Goal: Task Accomplishment & Management: Manage account settings

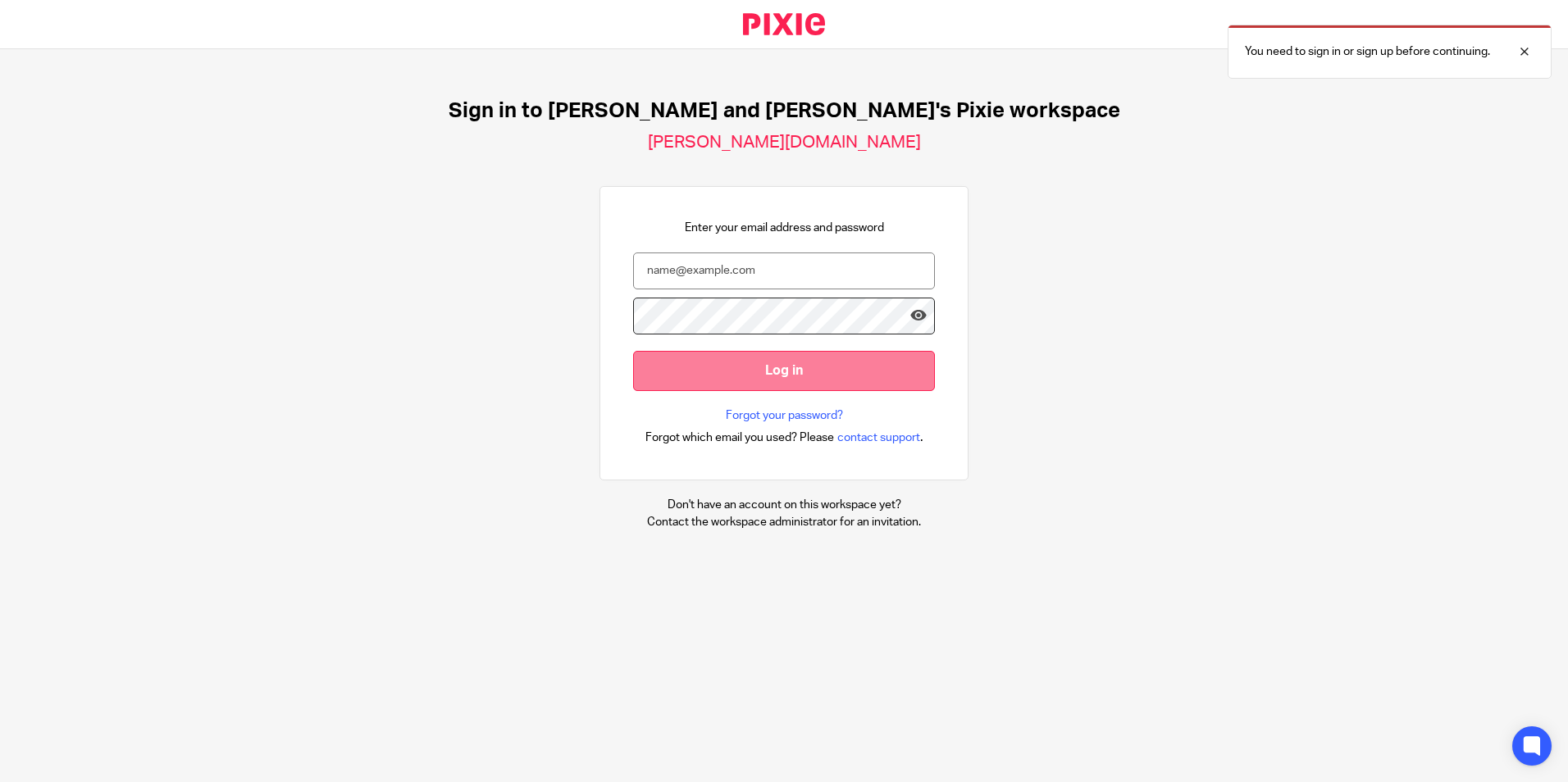
type input "natalie@boldenandlong.co.uk"
click at [741, 372] on input "Log in" at bounding box center [784, 371] width 302 height 40
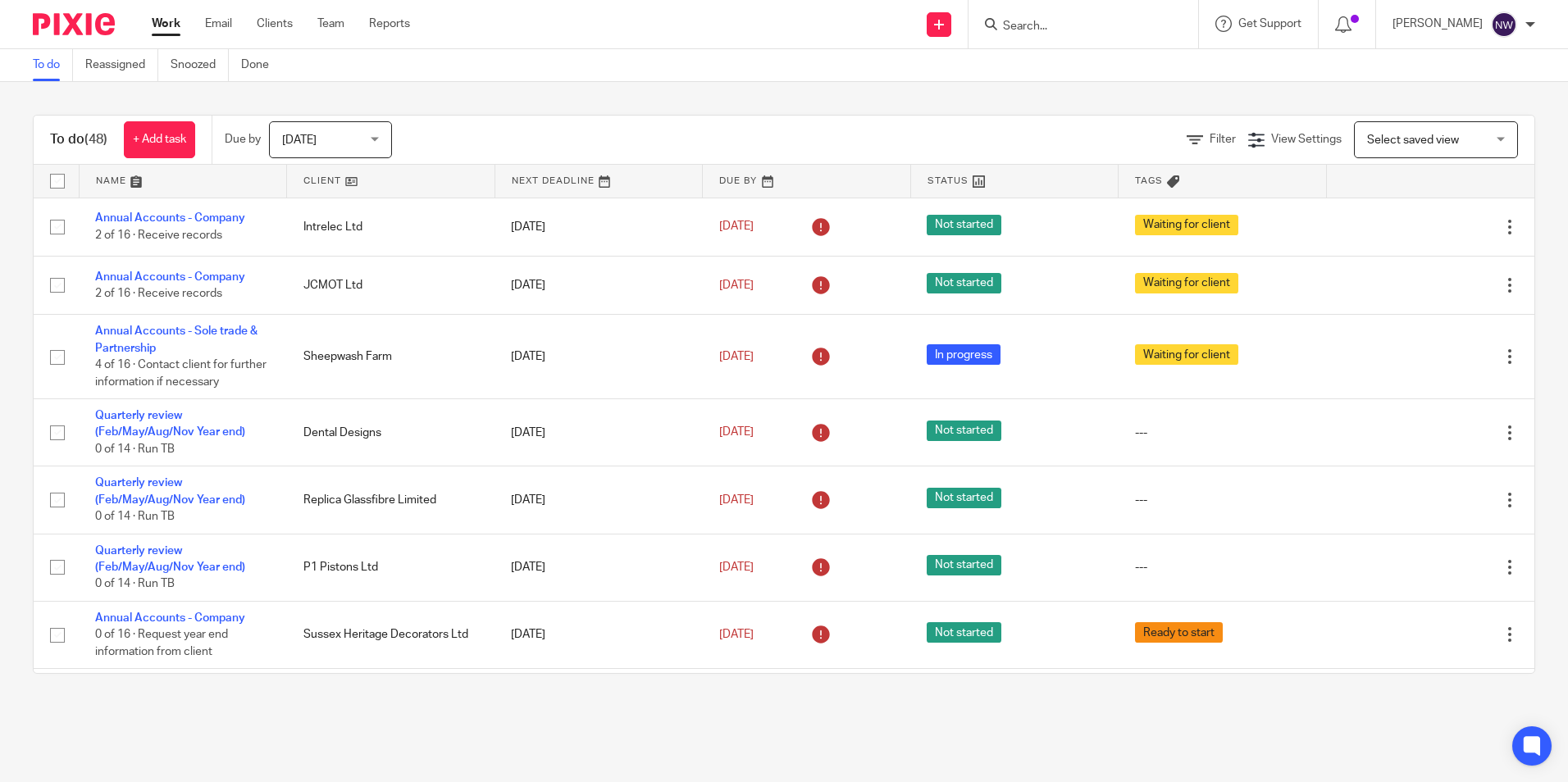
click at [1134, 27] on input "Search" at bounding box center [1074, 27] width 147 height 15
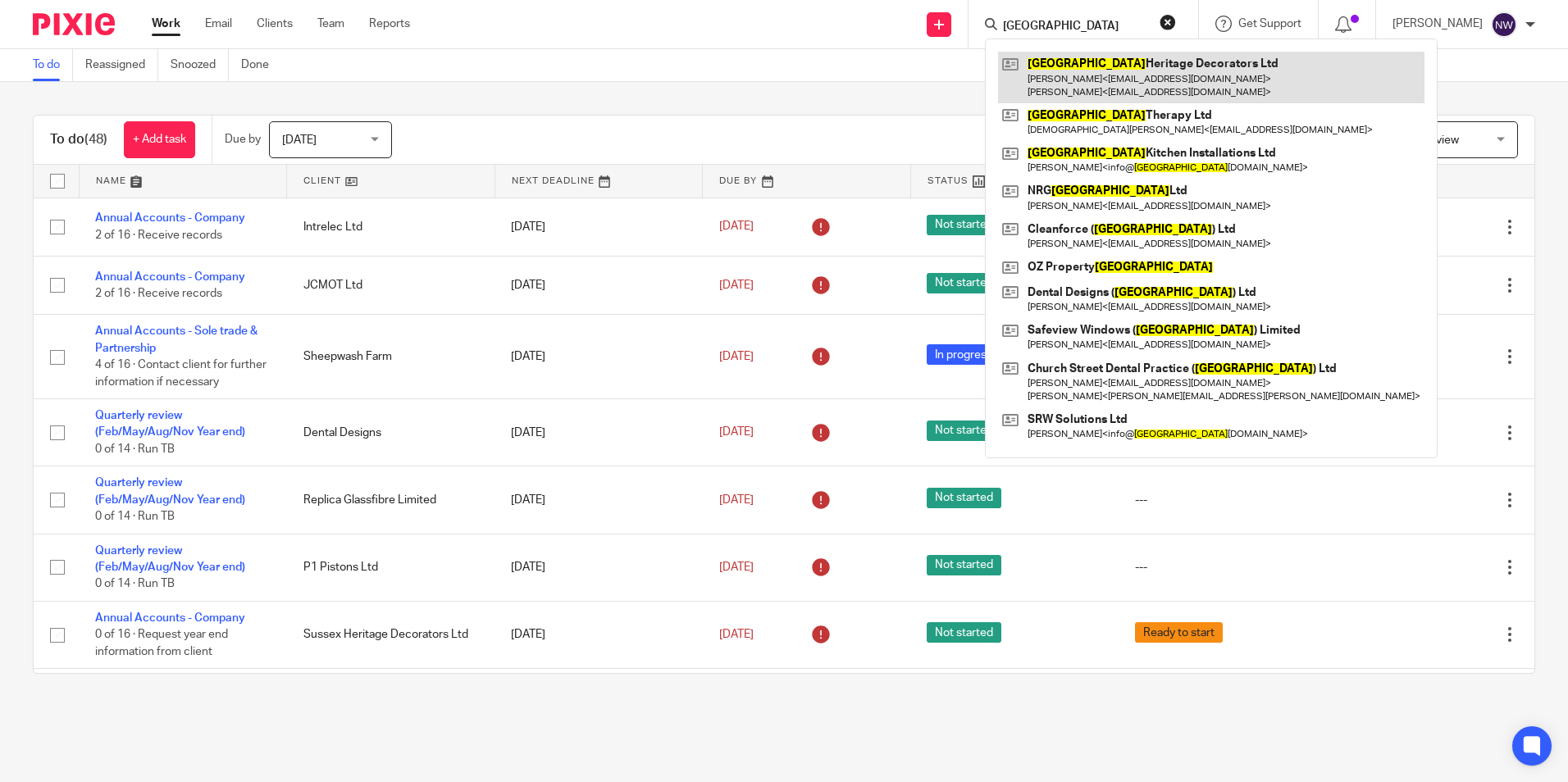
type input "sussex"
click at [1144, 87] on link at bounding box center [1211, 77] width 426 height 51
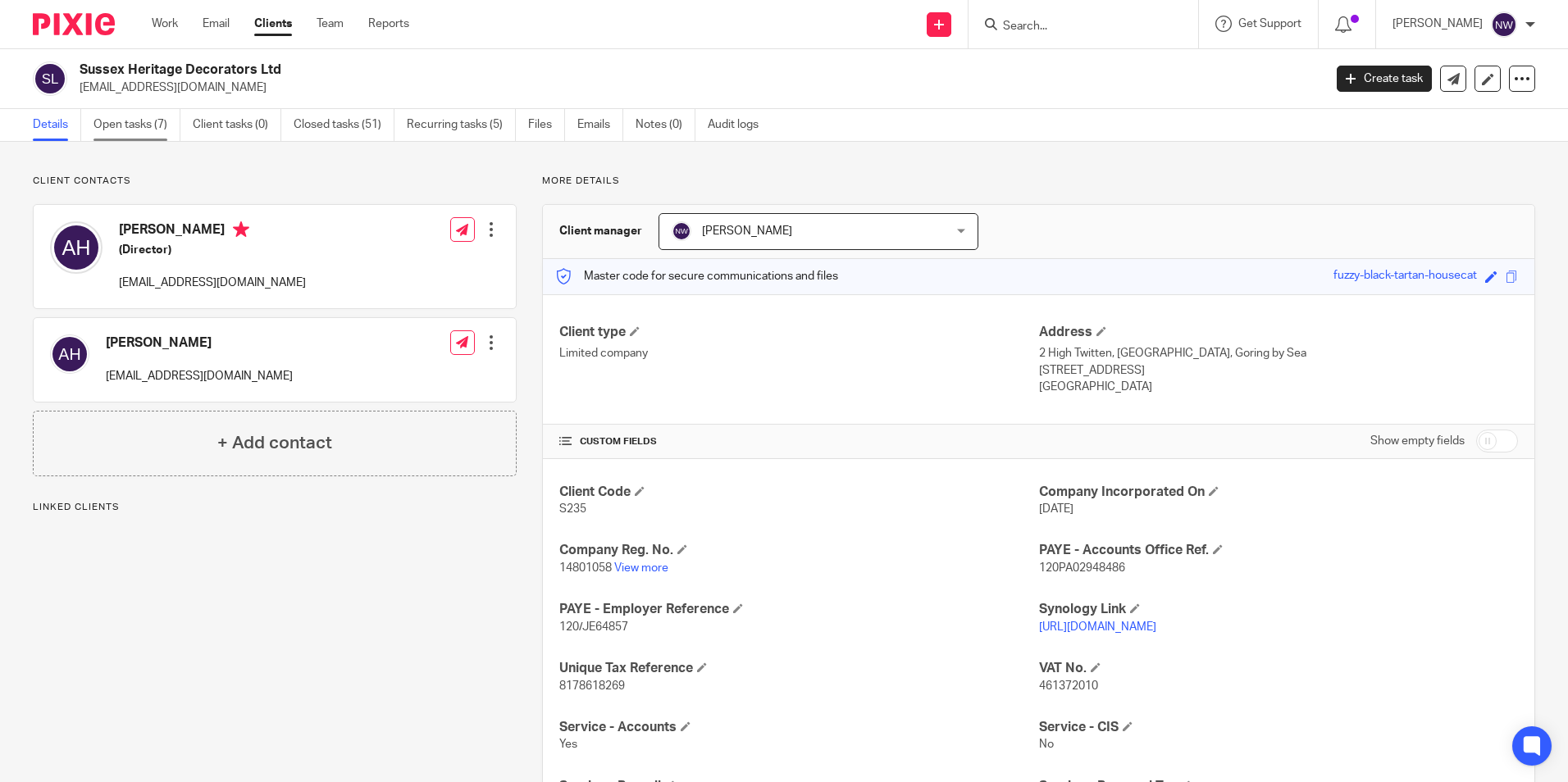
click at [140, 122] on link "Open tasks (7)" at bounding box center [137, 125] width 87 height 32
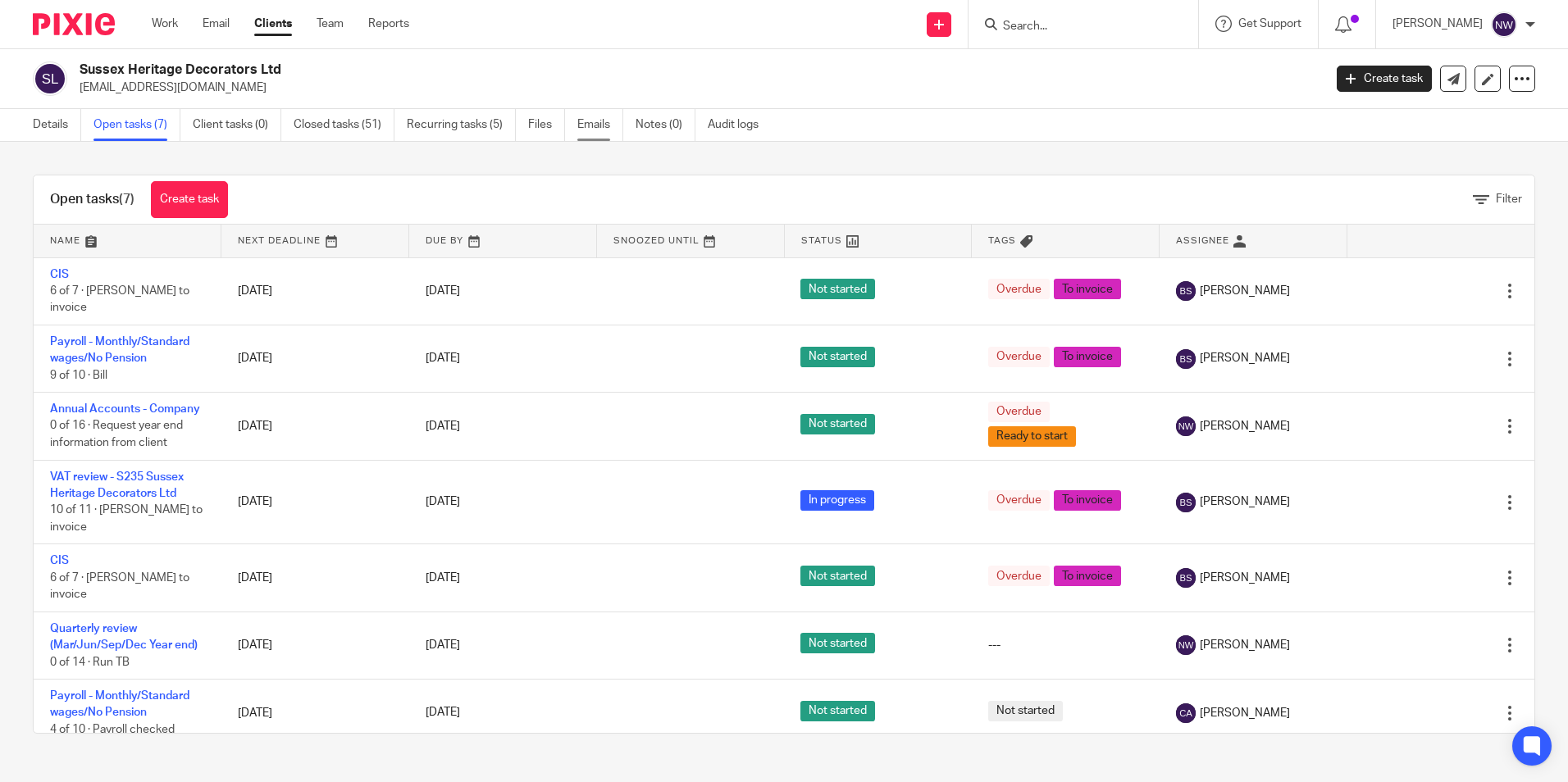
click at [599, 121] on link "Emails" at bounding box center [601, 125] width 46 height 32
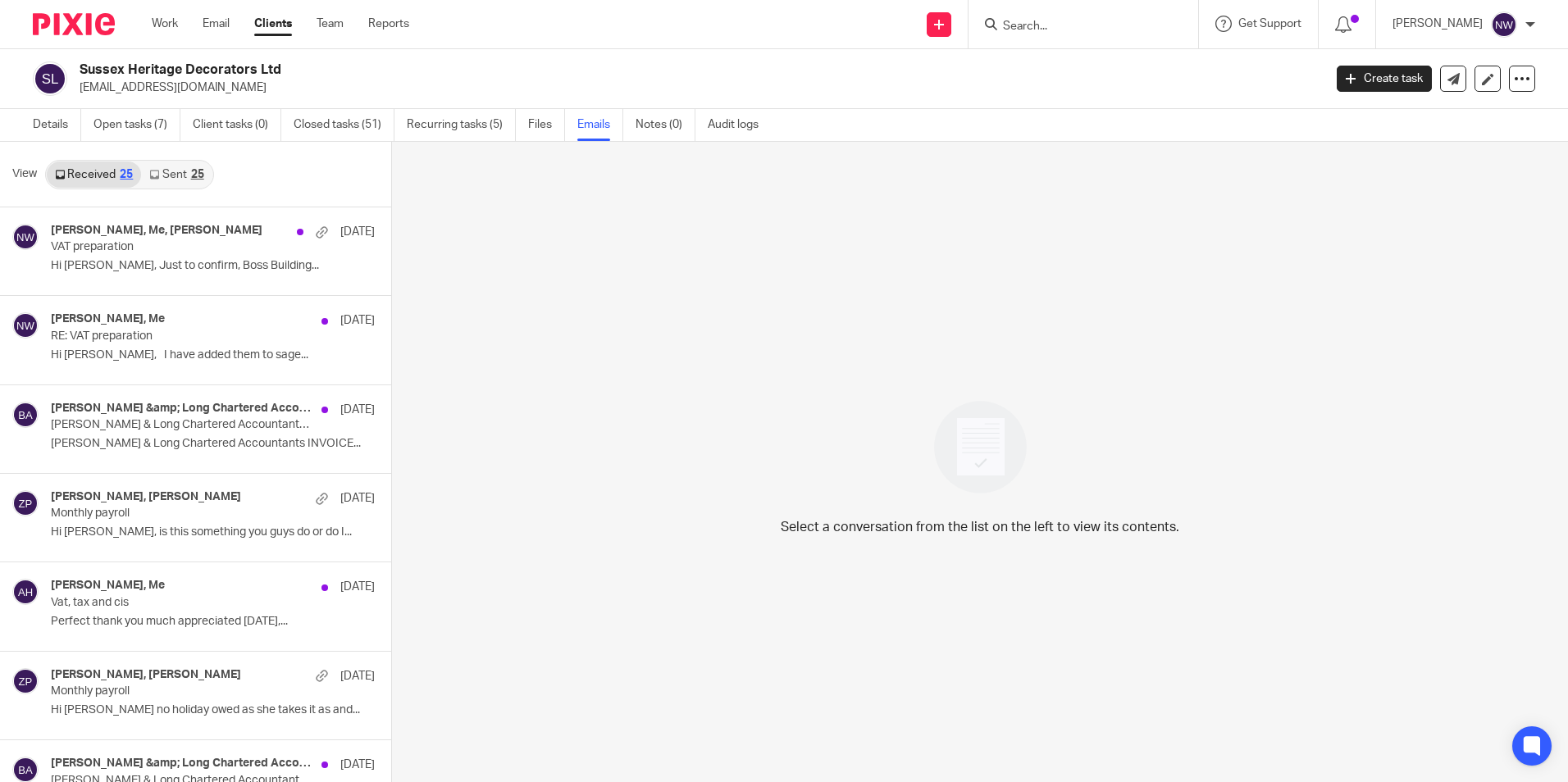
click at [182, 174] on link "Sent 25" at bounding box center [176, 174] width 70 height 26
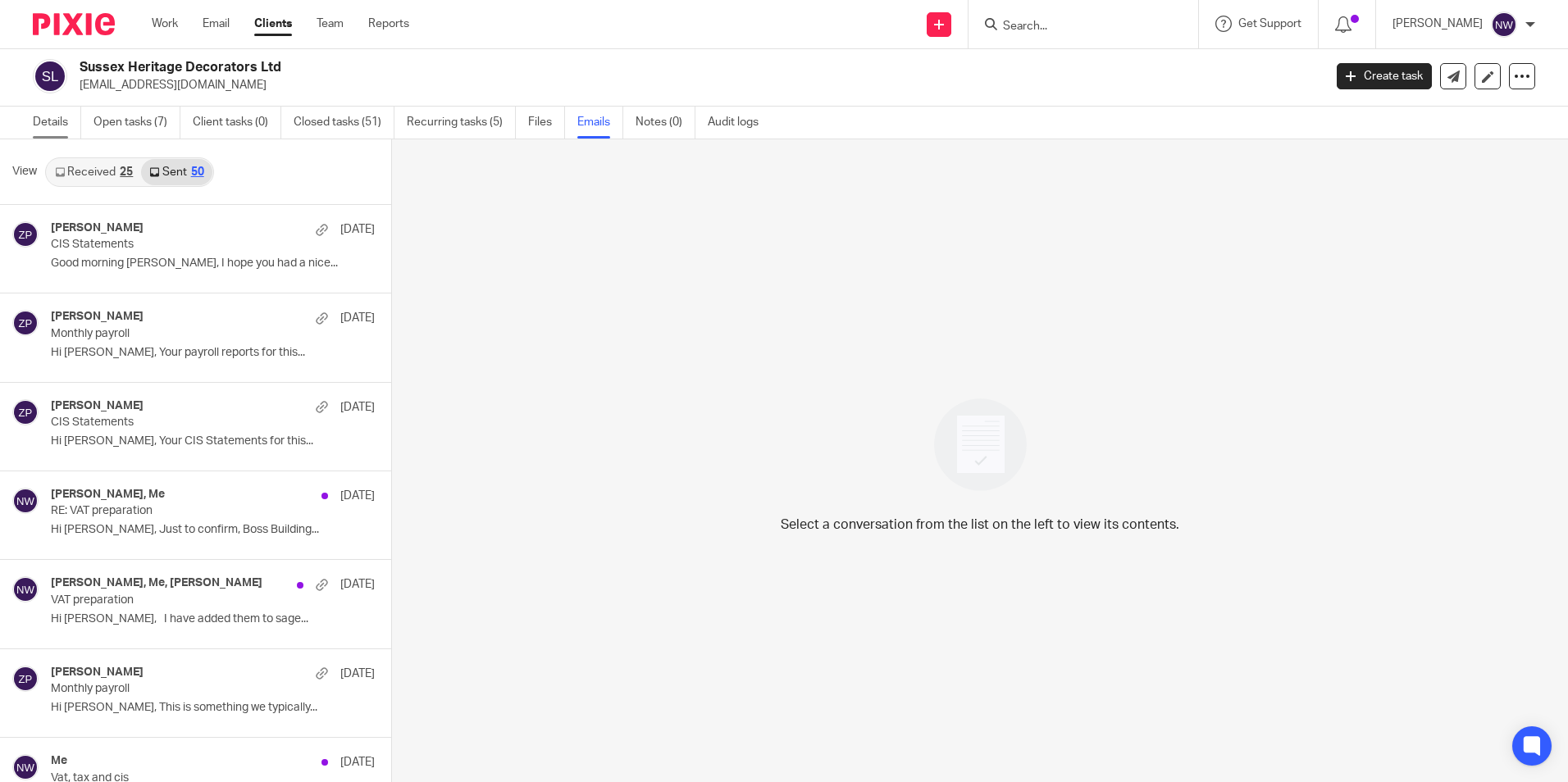
click at [39, 122] on link "Details" at bounding box center [57, 122] width 48 height 32
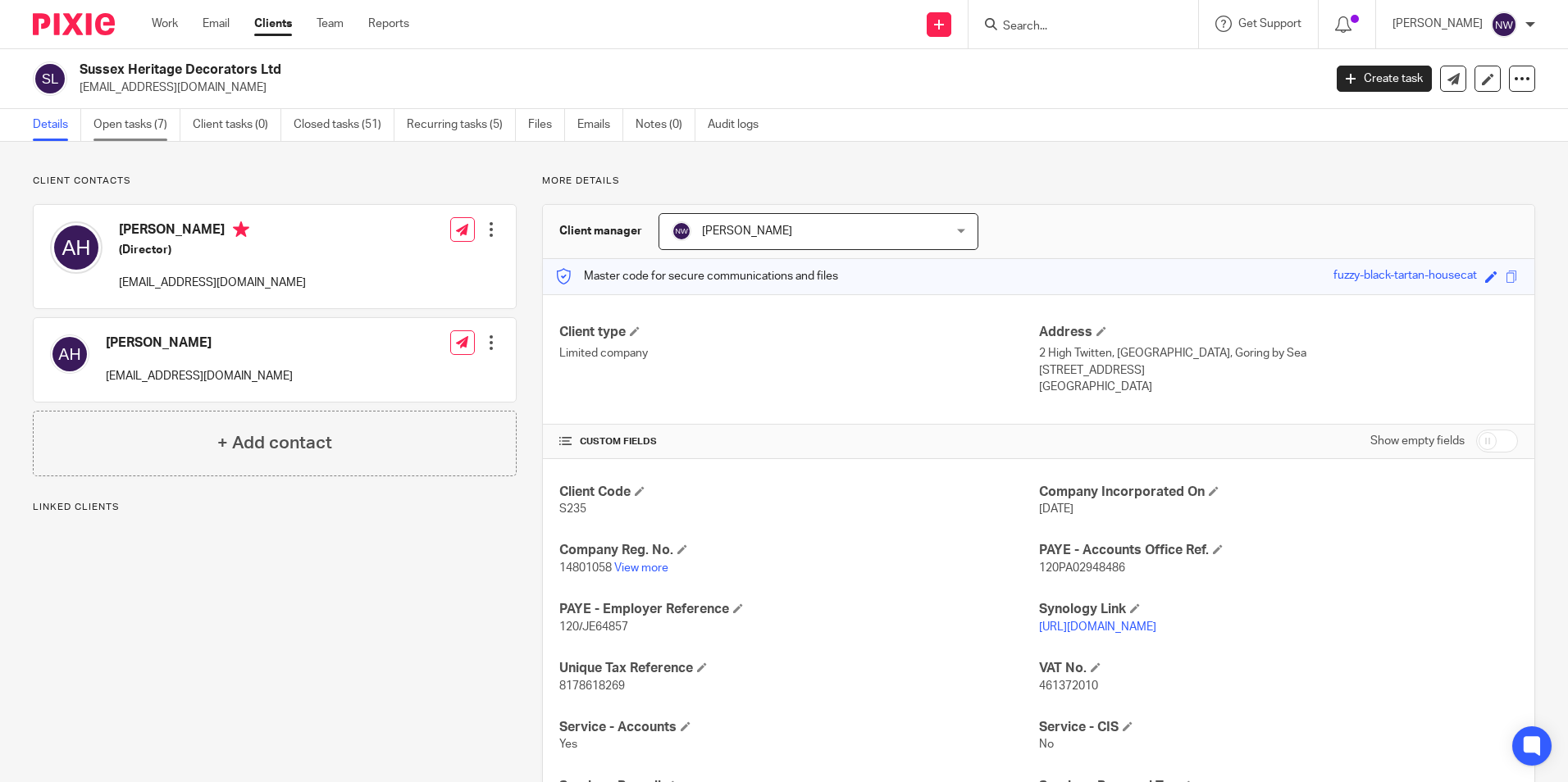
click at [139, 127] on link "Open tasks (7)" at bounding box center [137, 125] width 87 height 32
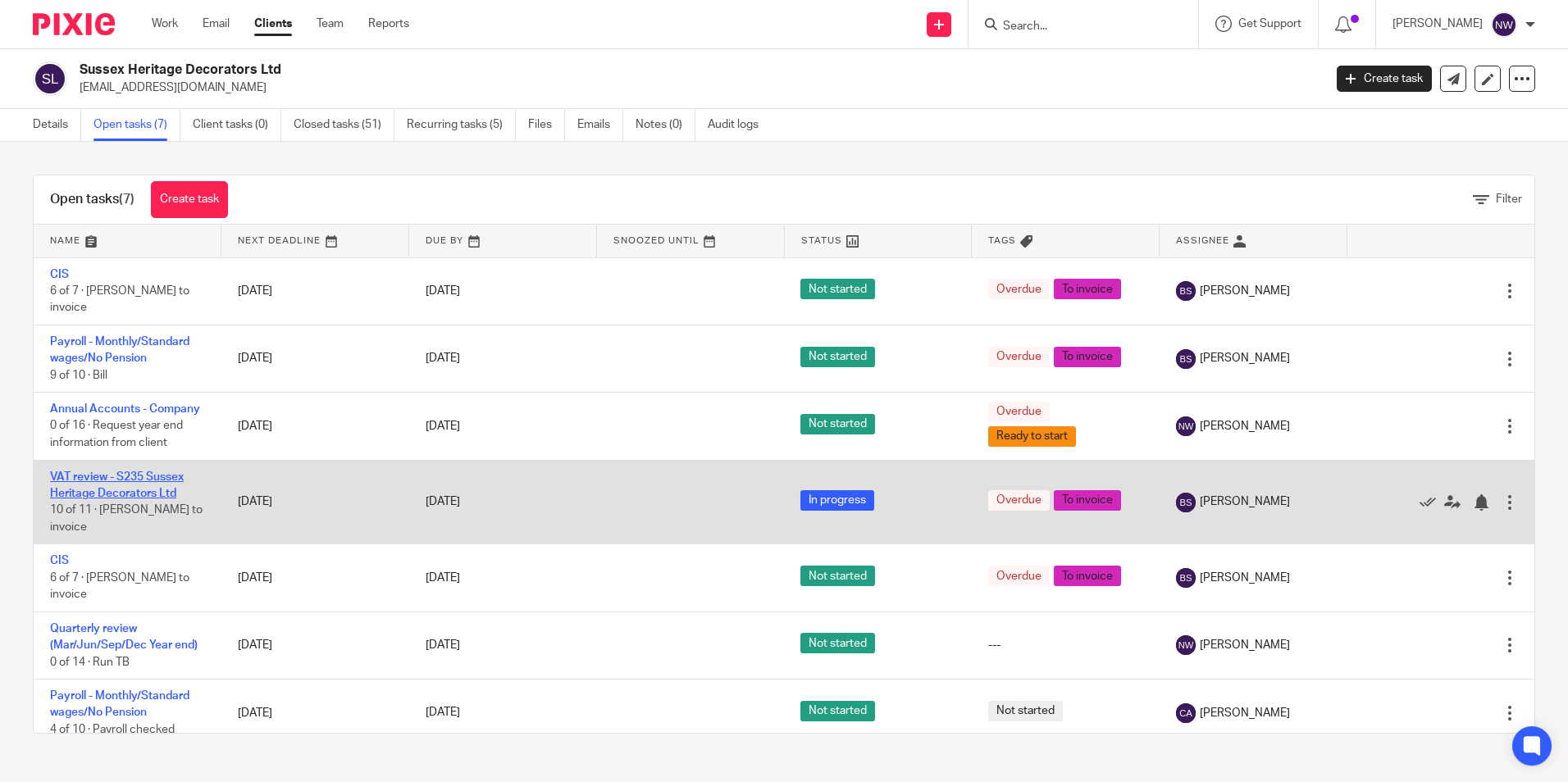
click at [89, 494] on link "VAT review - S235 Sussex Heritage Decorators Ltd" at bounding box center [117, 486] width 133 height 28
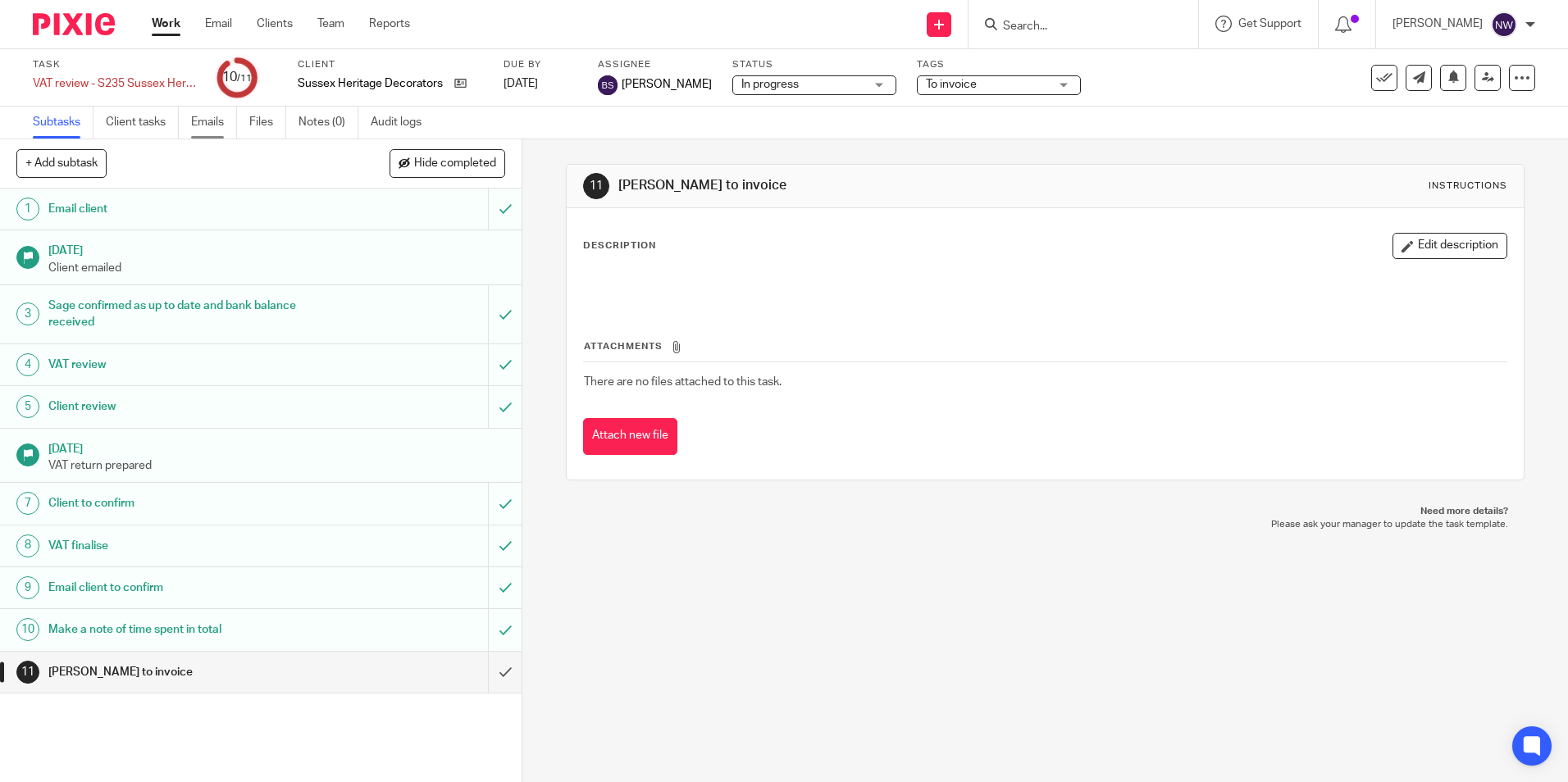
click at [201, 123] on link "Emails" at bounding box center [214, 122] width 46 height 32
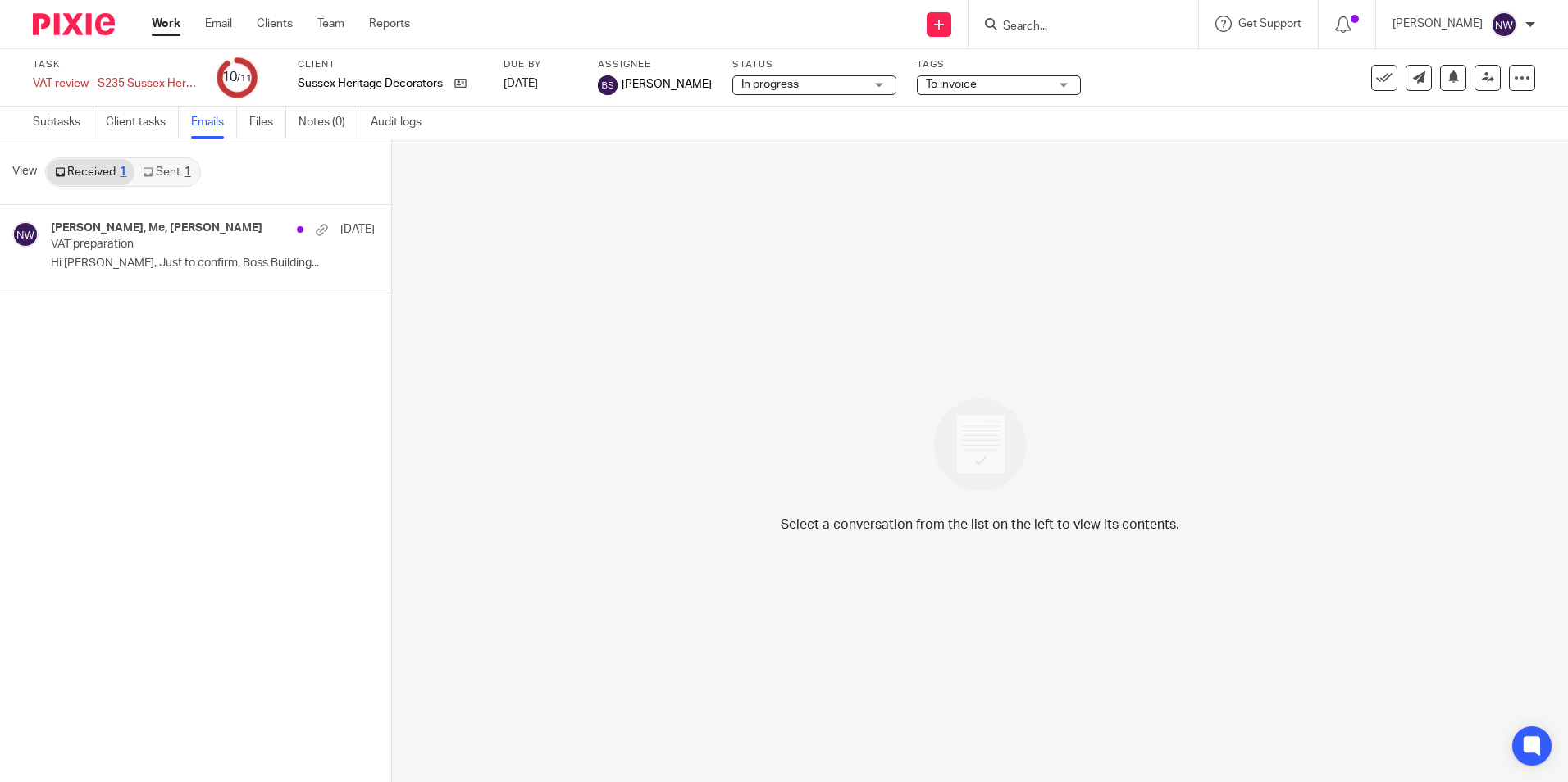
click at [165, 171] on link "Sent 1" at bounding box center [166, 172] width 64 height 26
click at [75, 167] on link "Received 1" at bounding box center [90, 172] width 88 height 26
click at [459, 78] on icon at bounding box center [460, 82] width 12 height 12
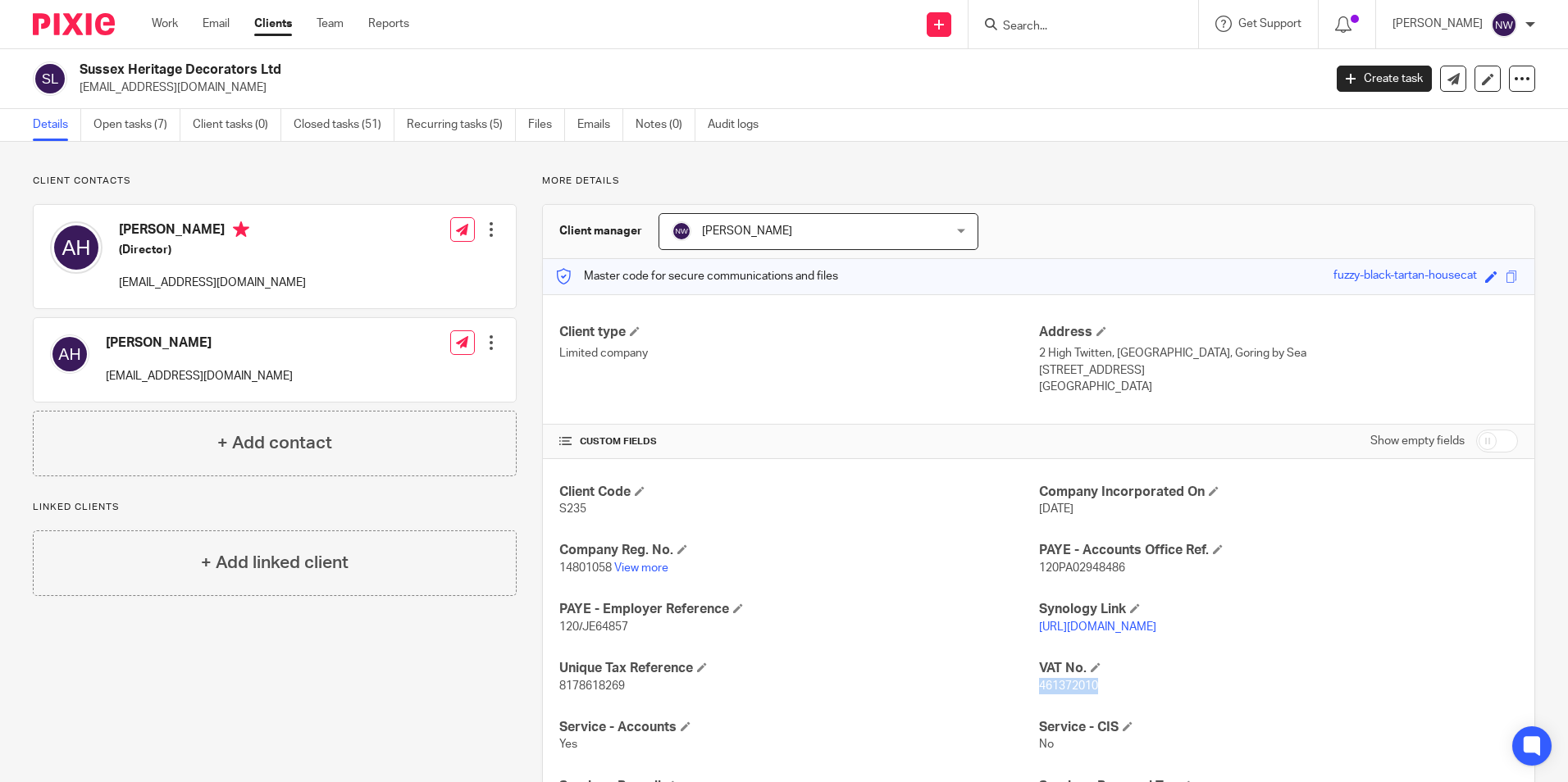
drag, startPoint x: 1156, startPoint y: 685, endPoint x: 1032, endPoint y: 695, distance: 124.4
click at [1032, 695] on div "Client Code S235 Company Incorporated On [DATE] Company Reg. No. 14801058 View …" at bounding box center [1039, 677] width 992 height 437
copy span "461372010"
